Goal: Check status: Check status

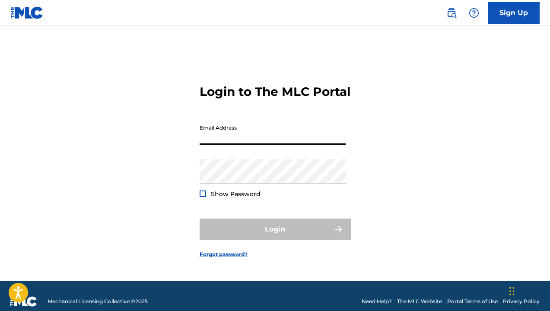
type input "[EMAIL_ADDRESS][DOMAIN_NAME]"
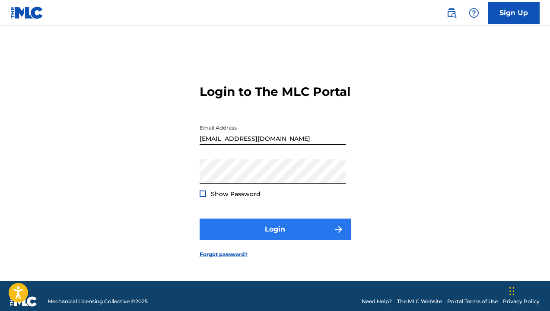
click at [285, 234] on button "Login" at bounding box center [274, 229] width 151 height 22
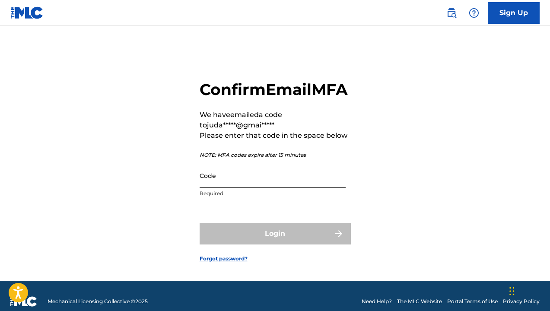
click at [231, 180] on input "Code" at bounding box center [272, 175] width 146 height 25
paste input "034357"
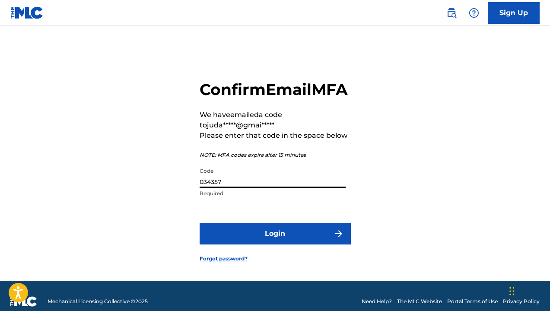
type input "034357"
click at [256, 261] on form "Confirm Email MFA We have emailed a code to juda*****@gmai***** Please enter th…" at bounding box center [274, 163] width 151 height 233
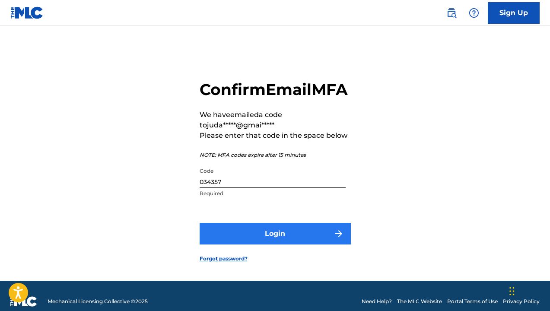
click at [256, 244] on button "Login" at bounding box center [274, 234] width 151 height 22
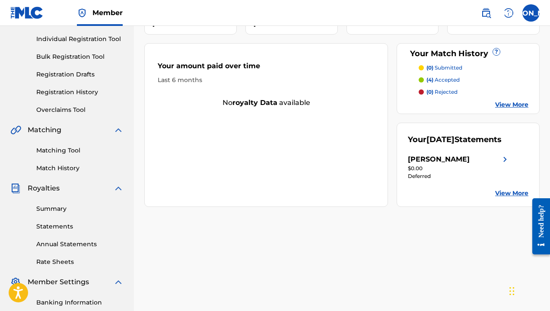
scroll to position [152, 0]
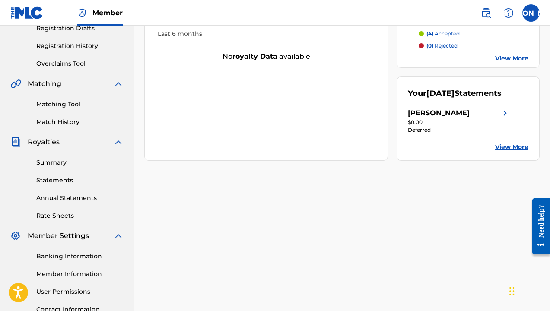
click at [427, 118] on div "[PERSON_NAME]" at bounding box center [439, 113] width 62 height 10
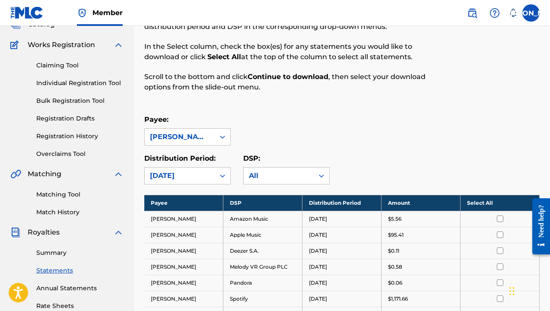
scroll to position [55, 0]
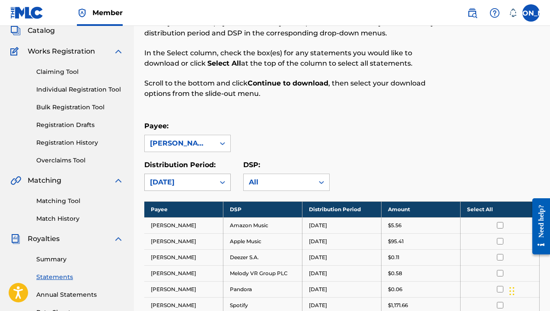
click at [213, 174] on div "[DATE]" at bounding box center [180, 182] width 70 height 16
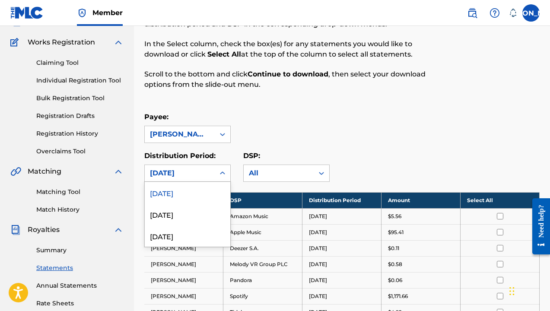
scroll to position [65, 0]
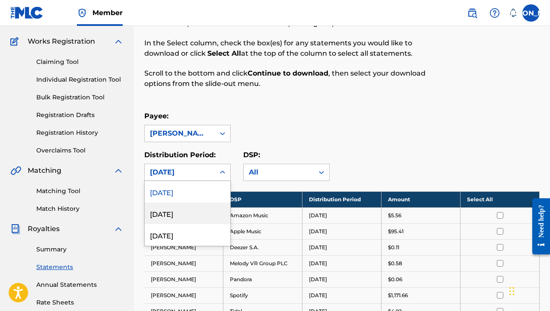
click at [208, 209] on div "[DATE]" at bounding box center [187, 213] width 85 height 22
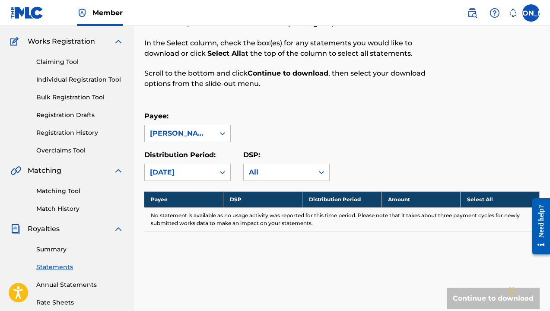
click at [216, 175] on div at bounding box center [223, 172] width 16 height 16
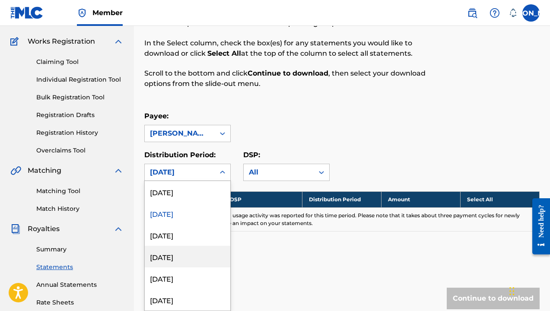
click at [203, 248] on div "[DATE]" at bounding box center [187, 257] width 85 height 22
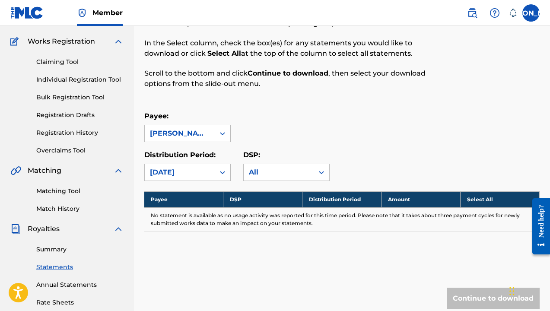
click at [202, 178] on div "[DATE]" at bounding box center [180, 172] width 70 height 16
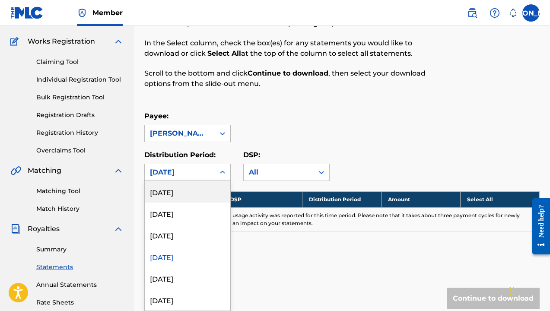
click at [195, 197] on div "[DATE]" at bounding box center [187, 192] width 85 height 22
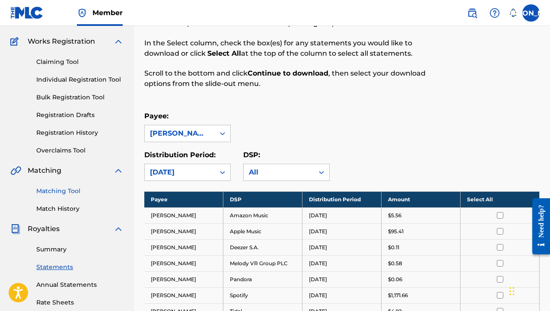
click at [68, 194] on link "Matching Tool" at bounding box center [79, 190] width 87 height 9
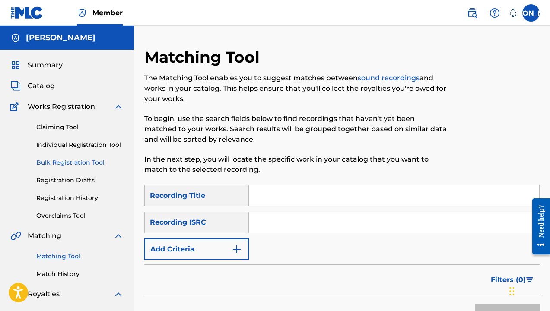
scroll to position [1, 0]
